Goal: Information Seeking & Learning: Learn about a topic

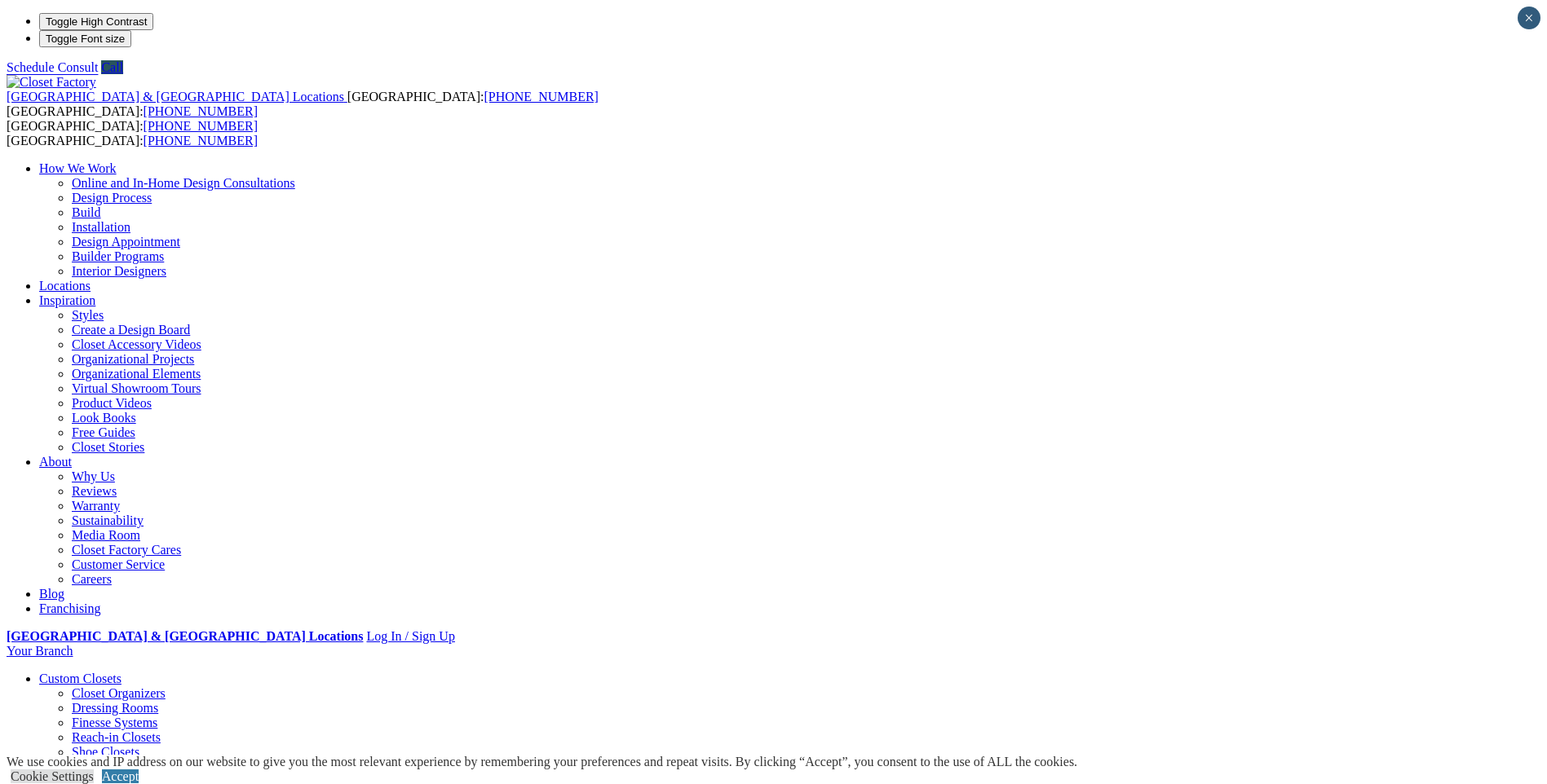
click at [138, 769] on link "Accept" at bounding box center [120, 776] width 37 height 14
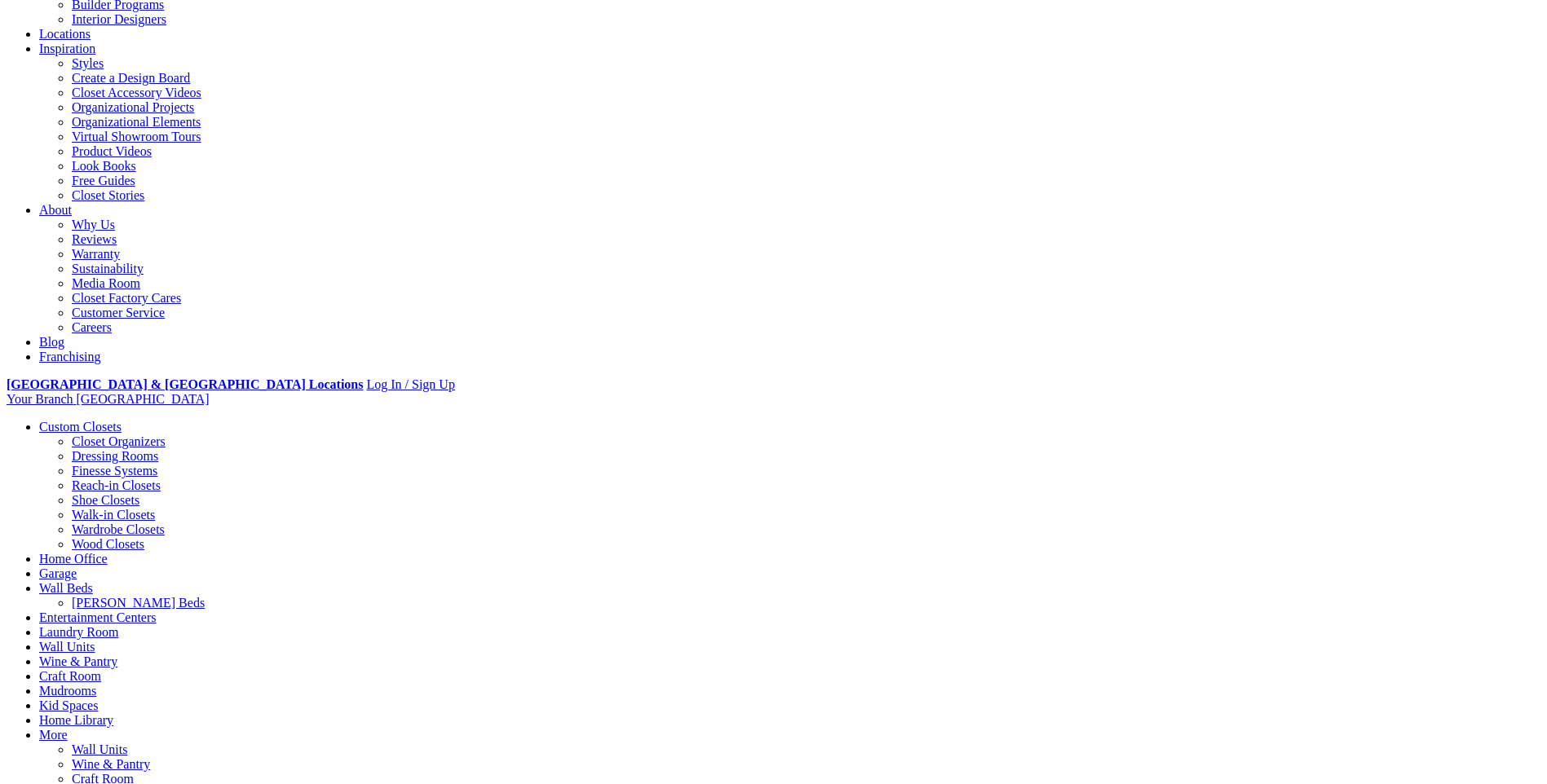
scroll to position [489, 0]
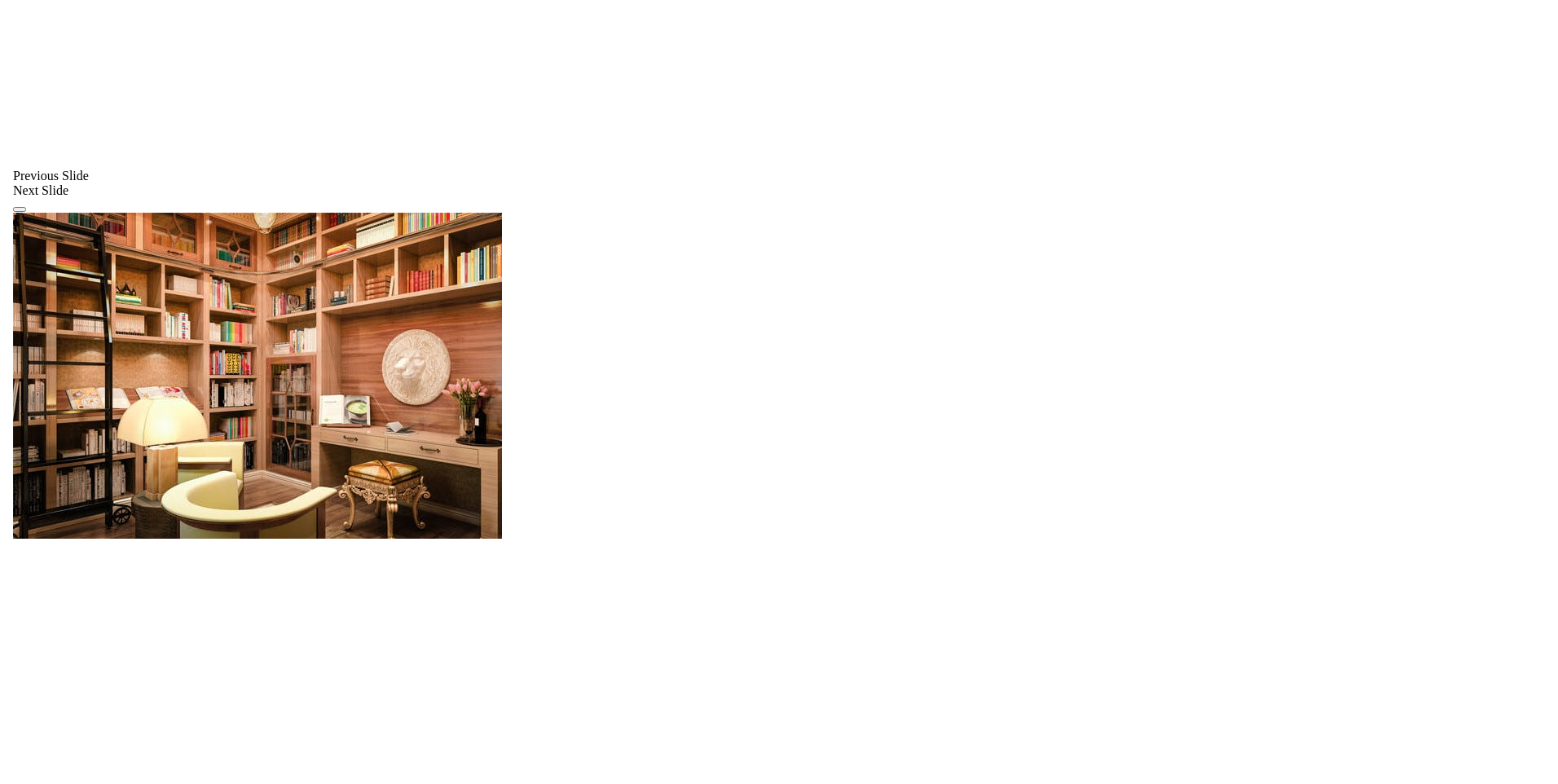
scroll to position [1331, 0]
